Goal: Task Accomplishment & Management: Use online tool/utility

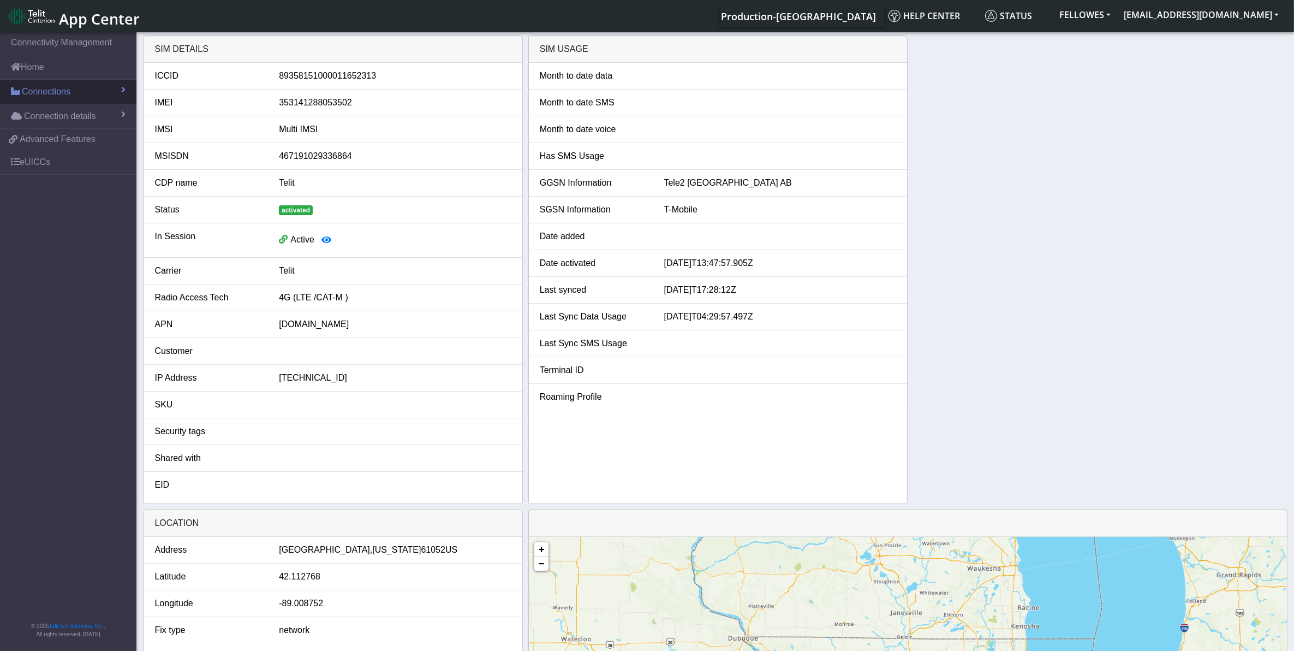
click at [46, 96] on span "Connections" at bounding box center [46, 91] width 49 height 13
click at [66, 121] on link "List" at bounding box center [68, 115] width 136 height 23
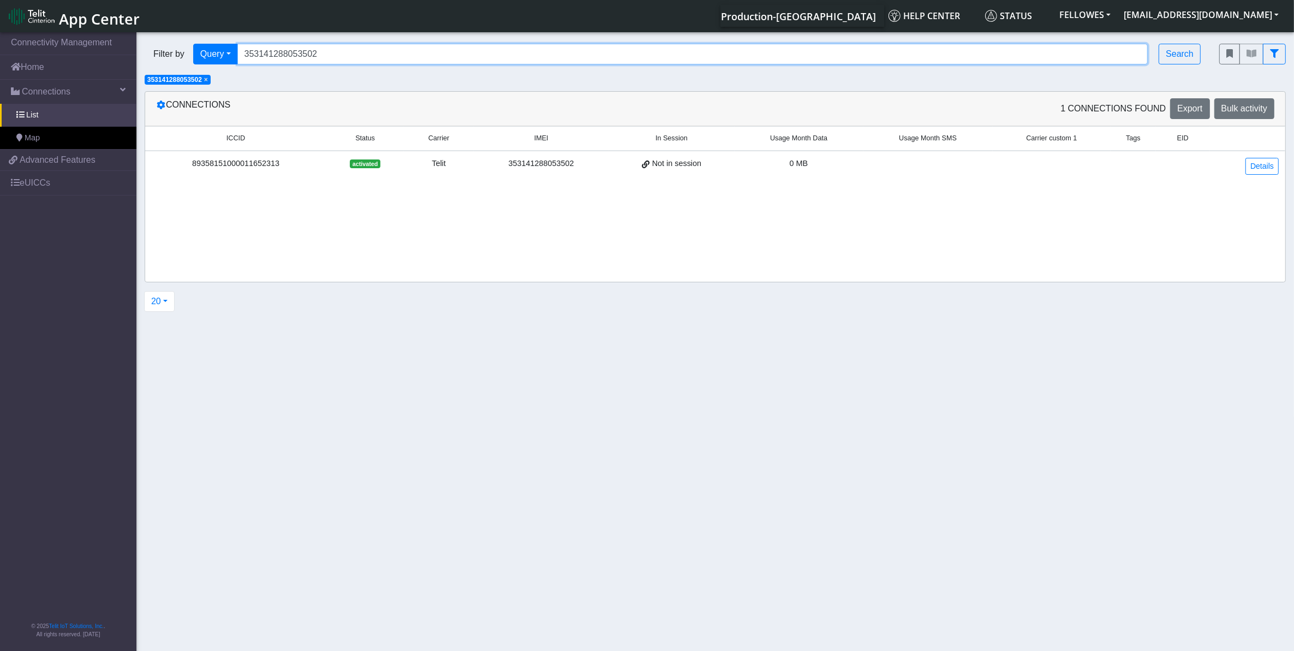
click at [374, 56] on input "353141288053502" at bounding box center [692, 54] width 911 height 21
paste input "09637"
type input "353141288009637"
click at [208, 81] on span "×" at bounding box center [206, 80] width 4 height 8
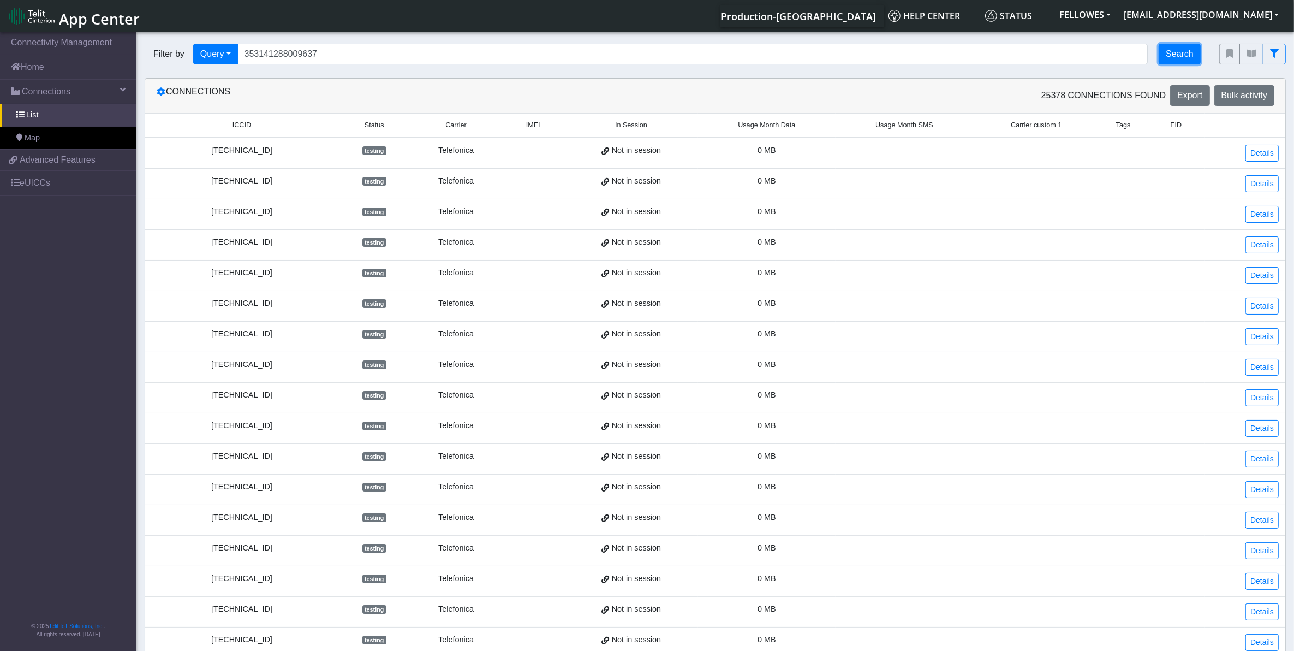
click at [1184, 51] on button "Search" at bounding box center [1180, 54] width 42 height 21
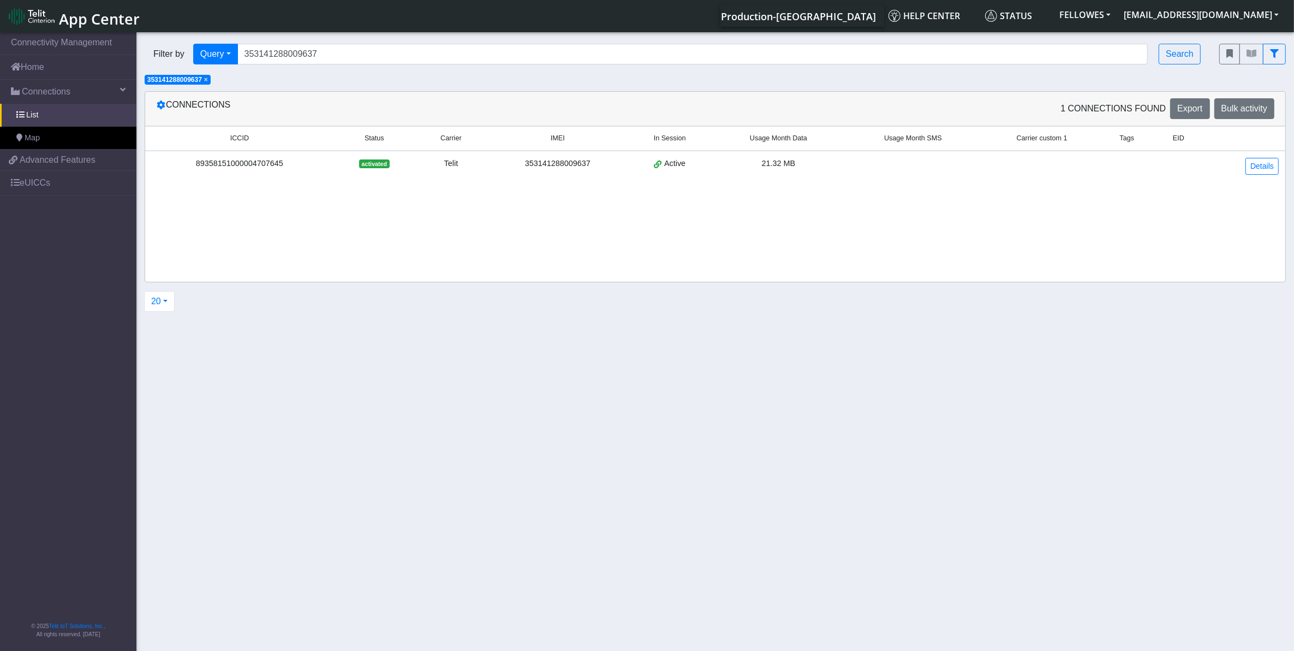
click at [1267, 176] on td "Details" at bounding box center [1246, 166] width 79 height 31
